Goal: Task Accomplishment & Management: Manage account settings

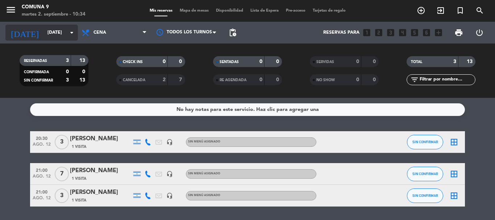
click at [57, 28] on input "[DATE]" at bounding box center [74, 32] width 61 height 12
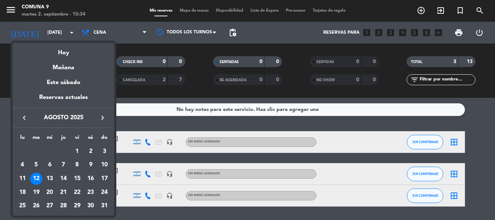
click at [106, 119] on icon "keyboard_arrow_right" at bounding box center [102, 118] width 9 height 9
click at [25, 166] on div "1" at bounding box center [22, 165] width 12 height 12
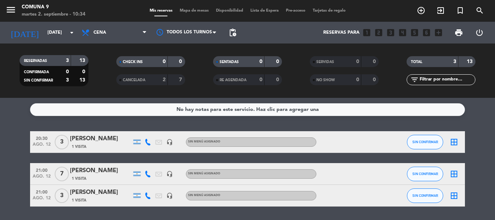
type input "[DATE]"
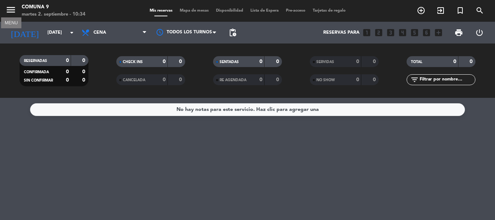
click at [11, 10] on icon "menu" at bounding box center [10, 9] width 11 height 11
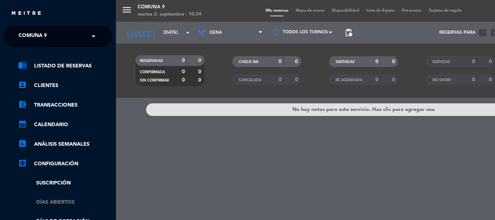
click at [74, 202] on link "Días abiertos" at bounding box center [65, 202] width 94 height 8
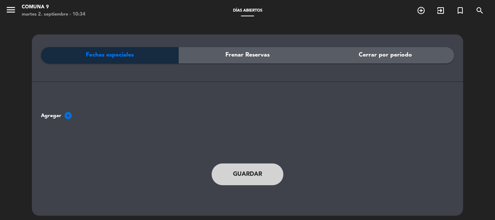
click at [137, 61] on div "Fechas especiales" at bounding box center [110, 55] width 138 height 16
click at [202, 57] on div "Frenar Reservas" at bounding box center [248, 55] width 138 height 16
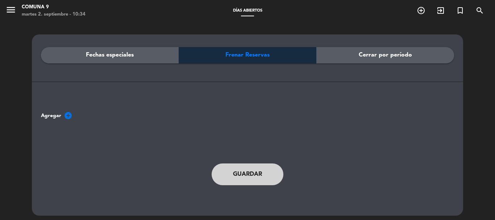
click at [150, 62] on div "Fechas especiales" at bounding box center [110, 55] width 138 height 16
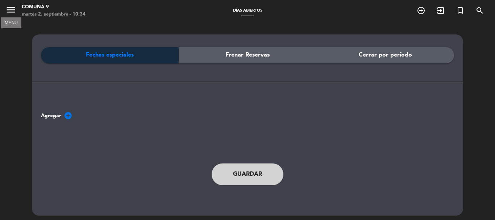
click at [10, 6] on icon "menu" at bounding box center [10, 9] width 11 height 11
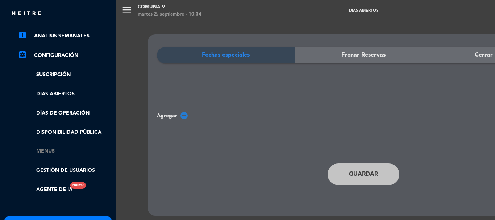
scroll to position [109, 0]
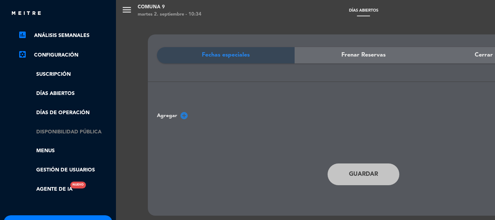
click at [71, 129] on link "Disponibilidad pública" at bounding box center [65, 132] width 94 height 8
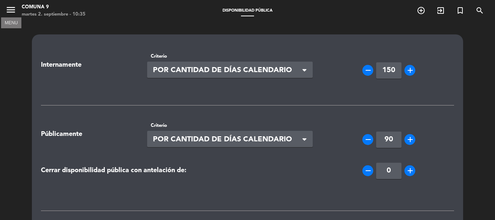
click at [12, 10] on icon "menu" at bounding box center [10, 9] width 11 height 11
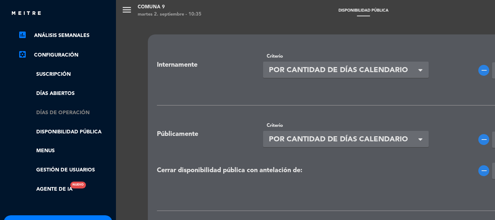
click at [77, 115] on link "Días de Operación" at bounding box center [65, 113] width 94 height 8
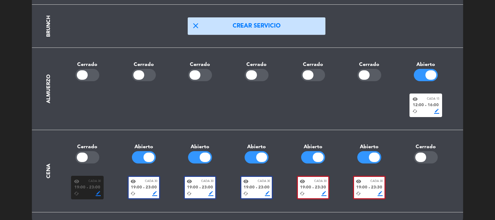
click at [145, 153] on div at bounding box center [149, 157] width 11 height 9
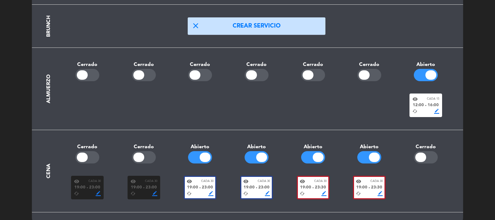
drag, startPoint x: 425, startPoint y: 156, endPoint x: 424, endPoint y: 160, distance: 4.2
click at [425, 159] on div at bounding box center [421, 157] width 11 height 9
click at [429, 194] on div at bounding box center [426, 188] width 57 height 24
click at [239, 95] on div "add LUN MAR MIE JUE VIE SAB DOM Desayuno close Crear servicio Brunch close Crea…" at bounding box center [247, 75] width 413 height 274
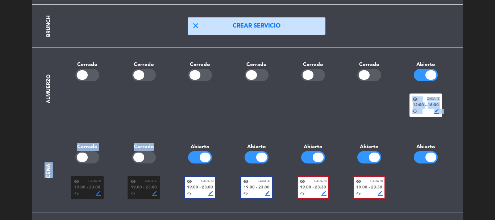
click at [367, 106] on div at bounding box center [370, 106] width 57 height 24
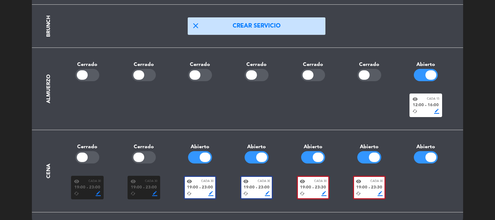
click at [382, 193] on span "border_color" at bounding box center [380, 193] width 5 height 5
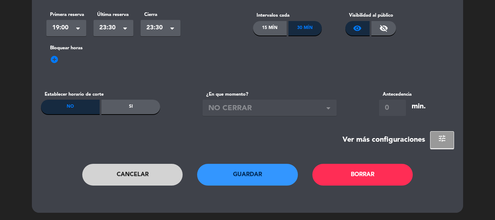
scroll to position [0, 0]
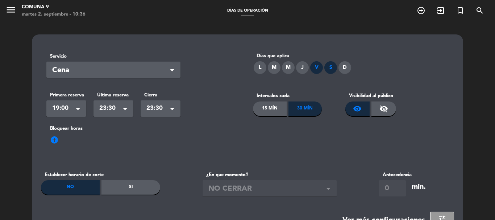
click at [266, 108] on div "15 Mín" at bounding box center [270, 109] width 34 height 15
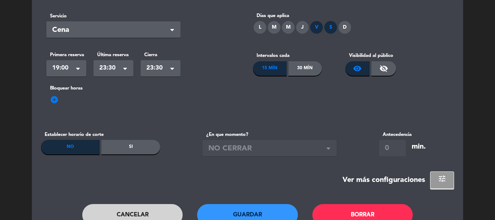
scroll to position [81, 0]
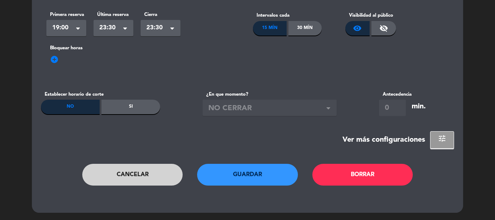
click at [268, 178] on button "Guardar" at bounding box center [247, 175] width 101 height 22
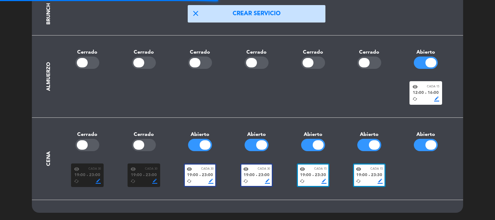
scroll to position [121, 0]
click at [267, 182] on span "border_color" at bounding box center [267, 181] width 5 height 5
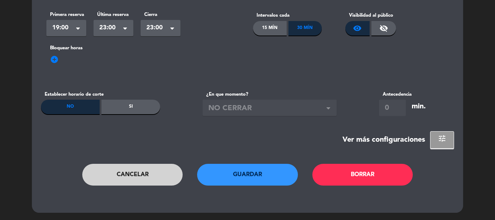
scroll to position [0, 0]
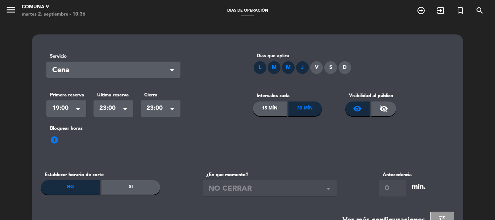
click at [279, 112] on div "15 Mín" at bounding box center [270, 109] width 34 height 15
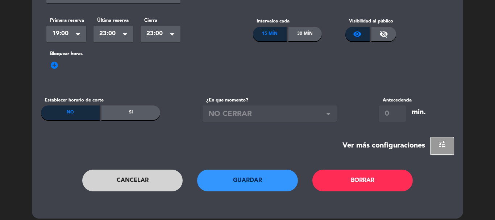
scroll to position [81, 0]
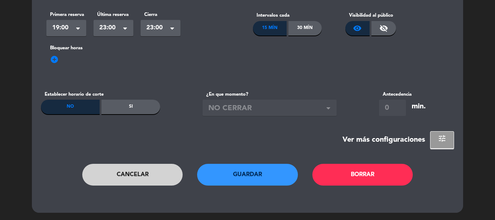
click at [266, 169] on button "Guardar" at bounding box center [247, 175] width 101 height 22
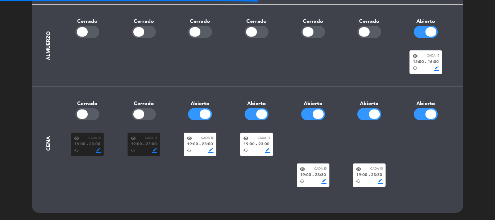
scroll to position [121, 0]
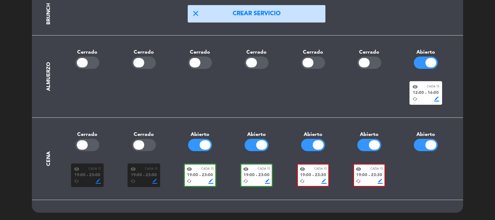
click at [212, 180] on span "border_color" at bounding box center [211, 181] width 5 height 5
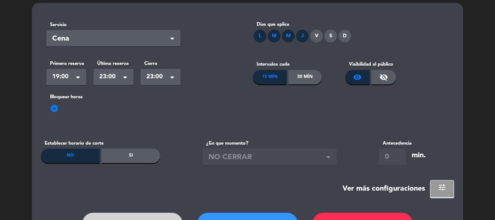
scroll to position [73, 0]
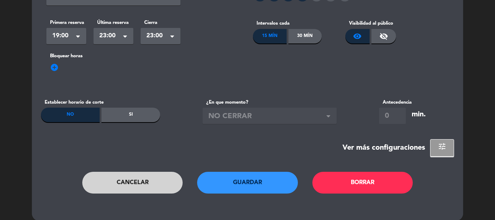
click at [273, 180] on button "Guardar" at bounding box center [247, 183] width 101 height 22
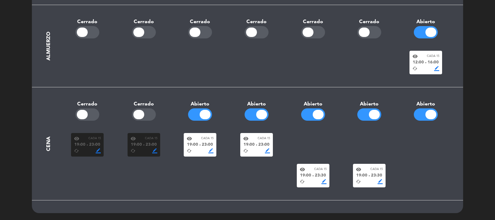
scroll to position [152, 0]
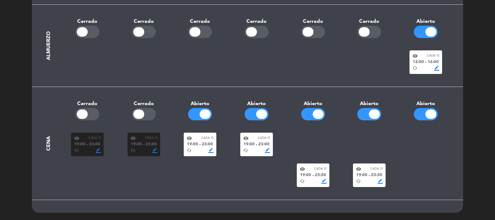
click at [213, 152] on span "border_color" at bounding box center [211, 150] width 5 height 5
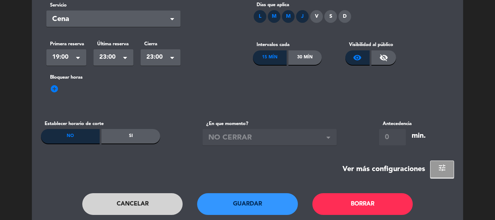
scroll to position [81, 0]
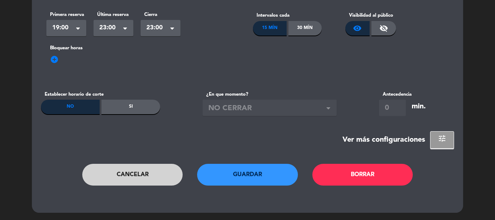
click at [227, 170] on button "Guardar" at bounding box center [247, 175] width 101 height 22
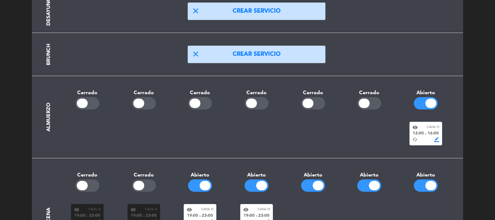
scroll to position [152, 0]
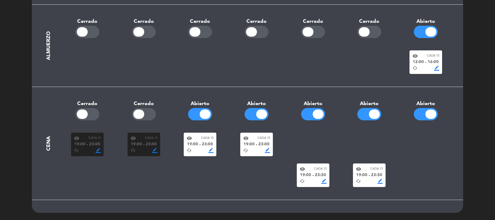
click at [438, 68] on span "border_color" at bounding box center [437, 68] width 5 height 5
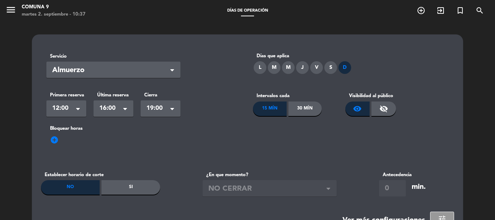
click at [174, 72] on span at bounding box center [172, 71] width 4 height 5
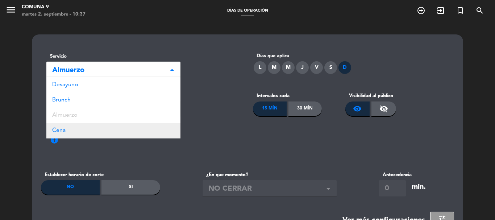
click at [90, 132] on div "Cena" at bounding box center [113, 130] width 134 height 15
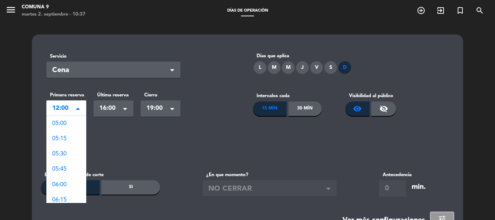
click at [79, 112] on span at bounding box center [78, 109] width 4 height 5
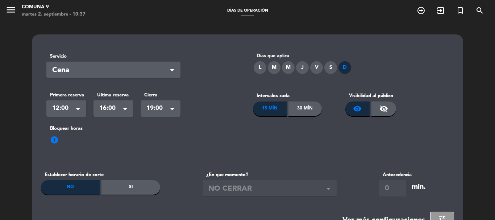
click at [162, 131] on label "Bloquear horas" at bounding box center [247, 129] width 403 height 8
click at [95, 65] on span "Cena" at bounding box center [110, 71] width 117 height 12
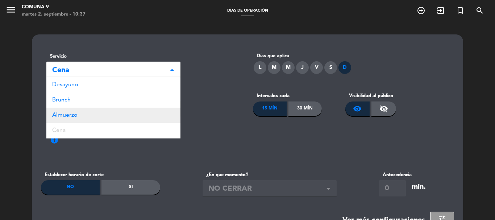
click at [106, 122] on div "Almuerzo" at bounding box center [113, 115] width 134 height 15
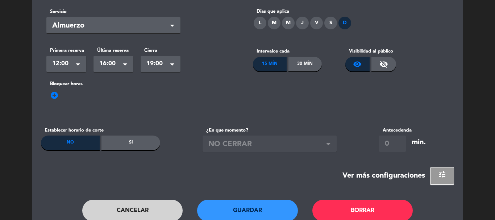
scroll to position [81, 0]
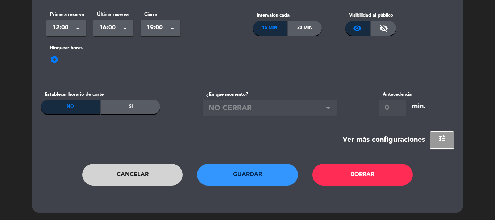
click at [253, 176] on button "Guardar" at bounding box center [247, 175] width 101 height 22
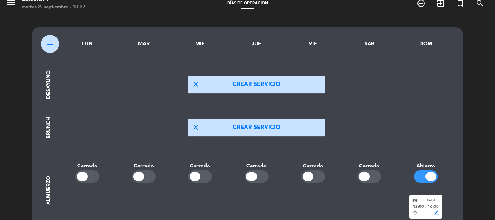
scroll to position [7, 0]
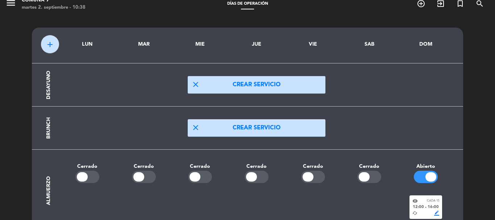
click at [55, 46] on button "add" at bounding box center [50, 44] width 18 height 18
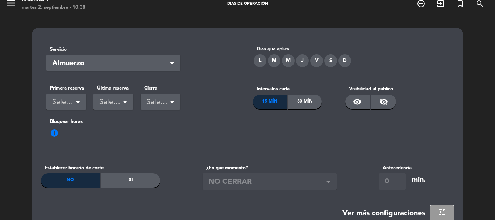
scroll to position [0, 0]
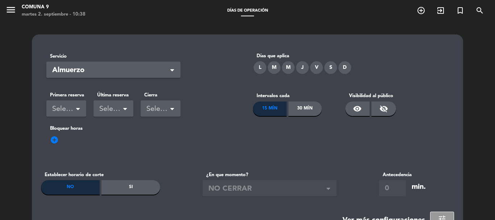
click at [137, 75] on span "Almuerzo" at bounding box center [110, 71] width 117 height 12
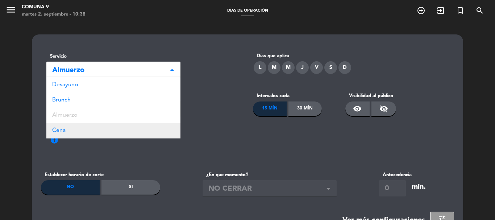
click at [129, 130] on div "Cena" at bounding box center [113, 130] width 134 height 15
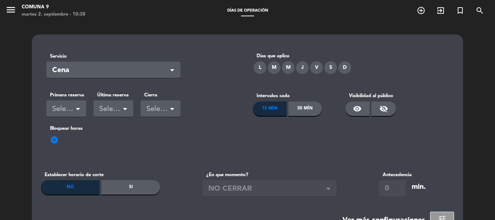
click at [77, 111] on span at bounding box center [78, 109] width 4 height 5
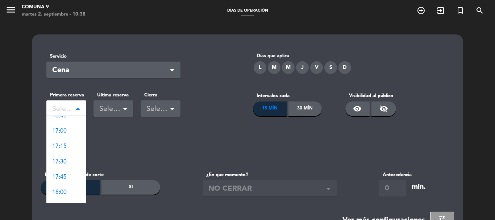
scroll to position [907, 0]
click at [74, 132] on div "20:00" at bounding box center [66, 133] width 40 height 15
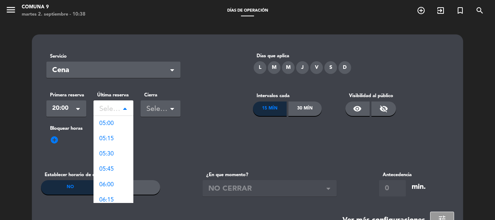
click at [126, 102] on div "Seleccionar" at bounding box center [114, 108] width 40 height 16
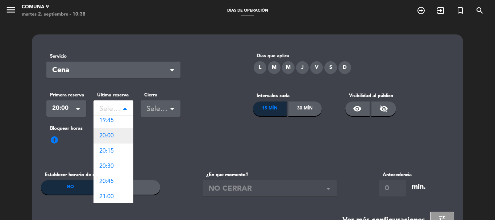
scroll to position [943, 0]
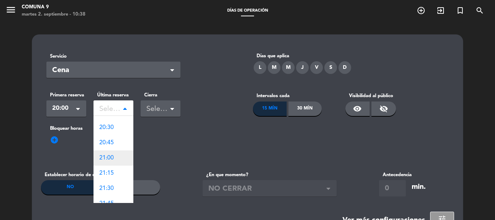
click at [120, 160] on div "21:00" at bounding box center [114, 158] width 40 height 15
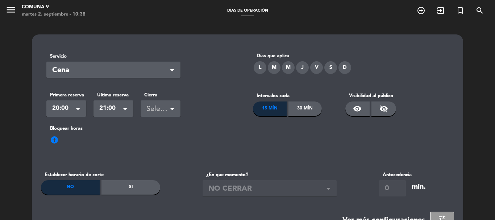
click at [366, 112] on div "visibility" at bounding box center [358, 109] width 25 height 15
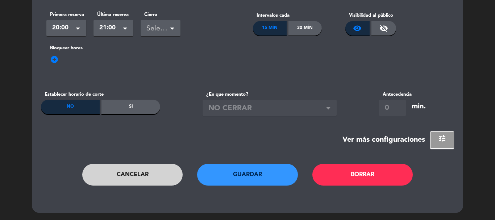
click at [138, 106] on div "Si" at bounding box center [131, 107] width 59 height 15
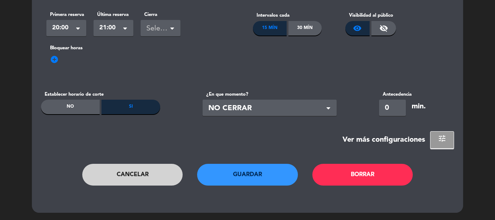
click at [332, 110] on span at bounding box center [330, 107] width 7 height 7
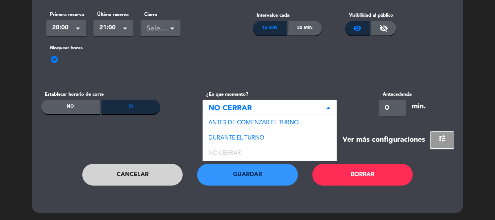
click at [322, 58] on div "Bloquear horas add_circle" at bounding box center [247, 62] width 413 height 36
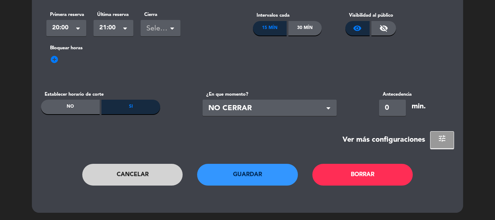
click at [325, 106] on span "NO CERRAR" at bounding box center [267, 109] width 117 height 12
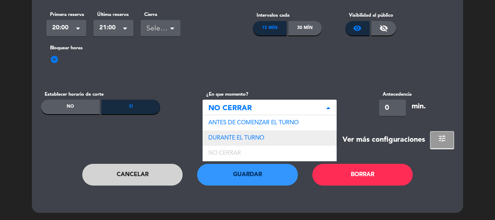
click at [272, 136] on div "DURANTE EL TURNO" at bounding box center [270, 138] width 134 height 15
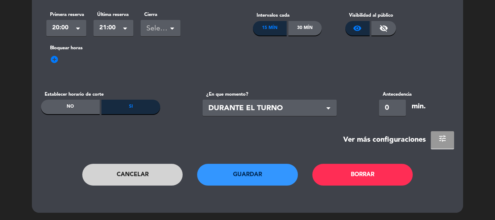
click at [438, 143] on span "tune" at bounding box center [442, 138] width 9 height 9
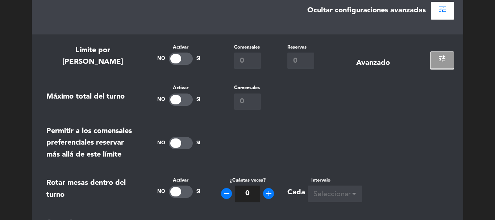
scroll to position [226, 0]
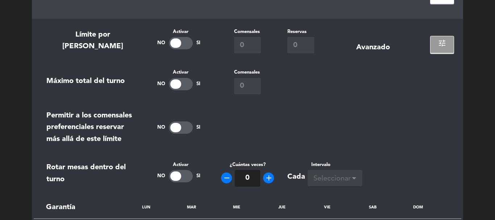
drag, startPoint x: 173, startPoint y: 83, endPoint x: 190, endPoint y: 79, distance: 18.2
click at [172, 83] on div at bounding box center [175, 83] width 11 height 9
click at [260, 88] on input "0" at bounding box center [247, 86] width 27 height 16
click at [257, 88] on input "0" at bounding box center [247, 86] width 27 height 16
click at [256, 86] on input "0" at bounding box center [247, 86] width 27 height 16
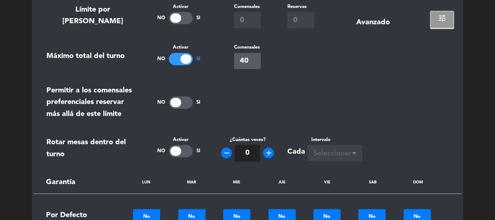
scroll to position [262, 0]
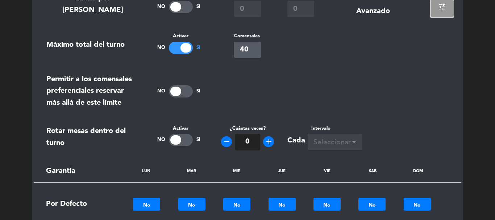
type input "40"
click at [179, 141] on div at bounding box center [175, 139] width 11 height 9
type input "2"
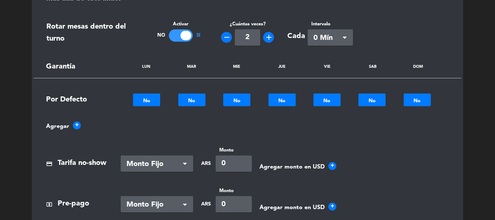
scroll to position [371, 0]
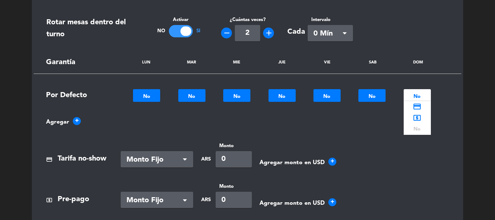
click at [418, 96] on div at bounding box center [417, 95] width 27 height 8
click at [421, 108] on span "credit_card" at bounding box center [417, 106] width 9 height 9
click at [427, 99] on div "credit_card" at bounding box center [417, 96] width 27 height 12
drag, startPoint x: 258, startPoint y: 140, endPoint x: 197, endPoint y: 119, distance: 64.3
click at [197, 119] on div "Agregar +" at bounding box center [247, 122] width 413 height 10
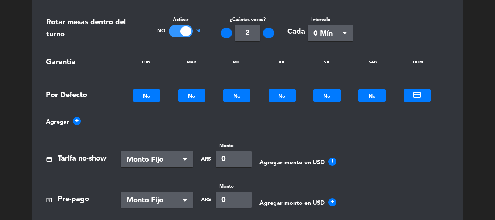
click at [234, 161] on input "0" at bounding box center [234, 159] width 36 height 16
click at [235, 161] on input "0" at bounding box center [234, 159] width 36 height 16
drag, startPoint x: 235, startPoint y: 161, endPoint x: 207, endPoint y: 161, distance: 27.6
click at [196, 159] on div "ARS Monto 0" at bounding box center [224, 154] width 56 height 25
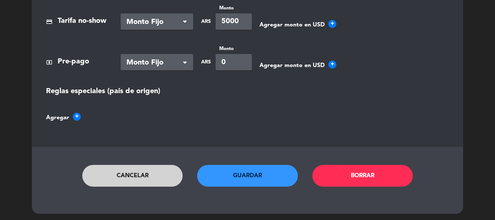
scroll to position [509, 0]
type input "5000"
click at [239, 173] on button "Guardar" at bounding box center [247, 176] width 101 height 22
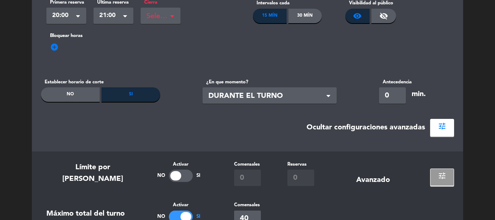
scroll to position [37, 0]
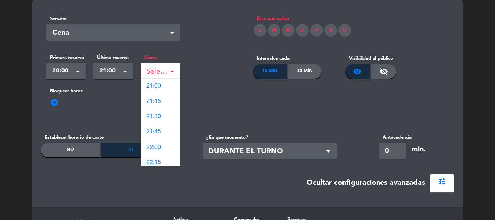
click at [173, 69] on span at bounding box center [172, 71] width 4 height 5
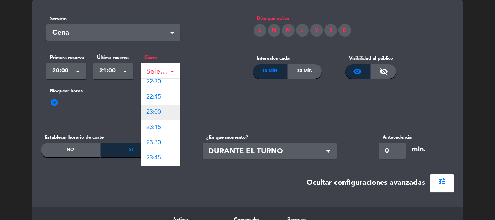
click at [171, 115] on div "23:00" at bounding box center [161, 112] width 40 height 15
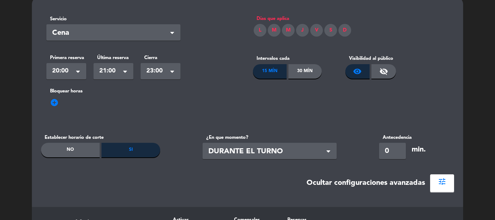
click at [346, 33] on div "D" at bounding box center [345, 30] width 13 height 13
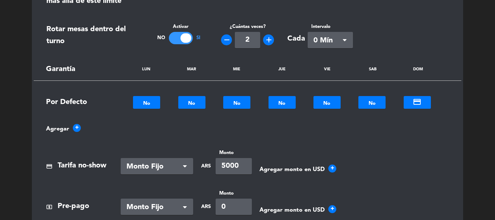
scroll to position [473, 0]
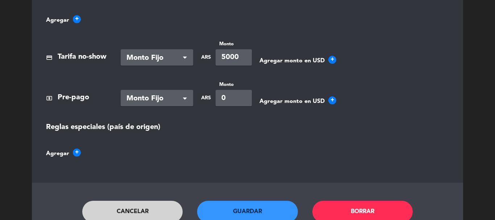
drag, startPoint x: 229, startPoint y: 213, endPoint x: 239, endPoint y: 211, distance: 10.0
click at [229, 212] on button "Guardar" at bounding box center [247, 212] width 101 height 22
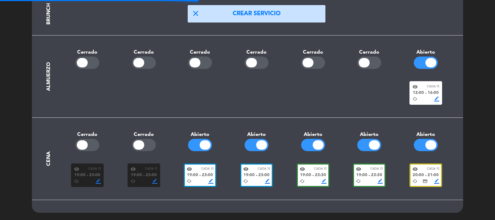
scroll to position [121, 0]
click at [153, 182] on span "border_color" at bounding box center [154, 181] width 5 height 5
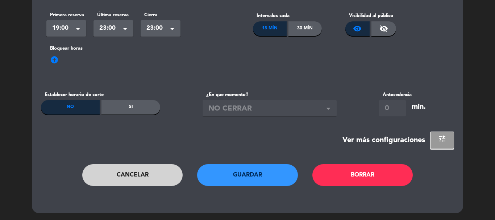
scroll to position [81, 0]
click at [449, 130] on section "Servicio Seleccionar × Cena × Días que aplica L M M J V S D Primera reserva Sel…" at bounding box center [247, 58] width 413 height 182
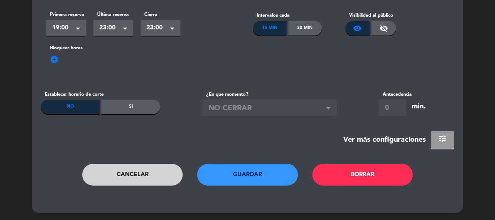
click at [439, 135] on span "tune" at bounding box center [442, 138] width 9 height 9
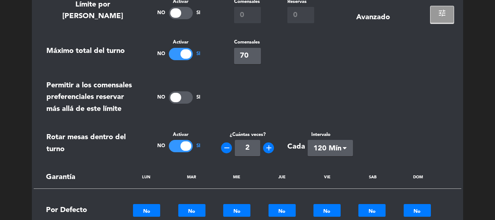
scroll to position [298, 0]
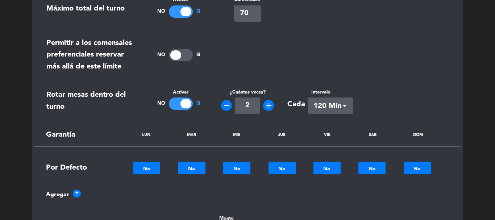
drag, startPoint x: 151, startPoint y: 153, endPoint x: 133, endPoint y: 129, distance: 29.8
click at [133, 129] on div "LUN MAR MIE JUE VIE SAB DOM" at bounding box center [282, 135] width 345 height 12
click at [144, 170] on div at bounding box center [146, 168] width 27 height 8
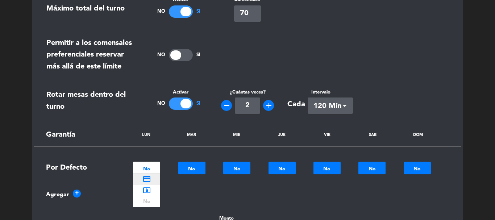
click at [147, 179] on span "credit_card" at bounding box center [147, 179] width 9 height 9
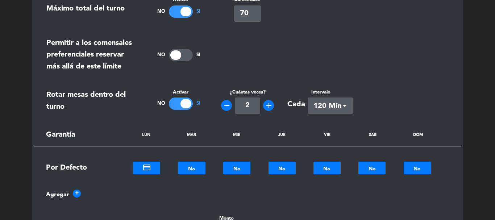
scroll to position [407, 0]
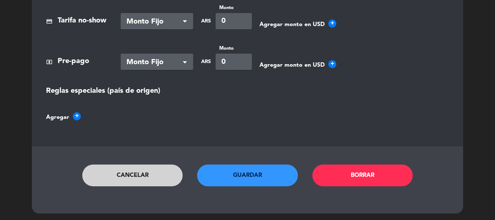
click at [291, 176] on button "Guardar" at bounding box center [247, 176] width 101 height 22
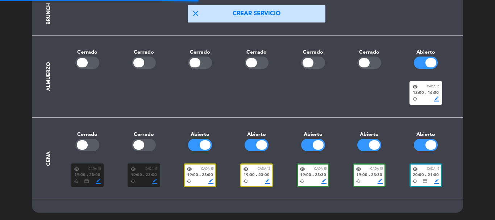
scroll to position [121, 0]
